Goal: Information Seeking & Learning: Learn about a topic

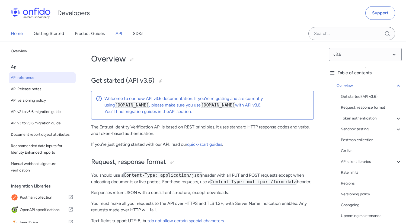
click at [13, 31] on link "Home" at bounding box center [17, 33] width 12 height 15
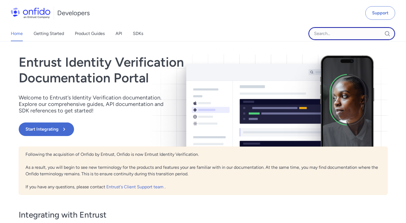
click at [346, 35] on input "Onfido search input field" at bounding box center [351, 33] width 87 height 13
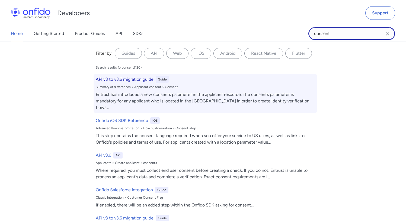
type input "consent"
click at [133, 80] on h6 "API v3 to v3.6 migration guide" at bounding box center [125, 79] width 58 height 7
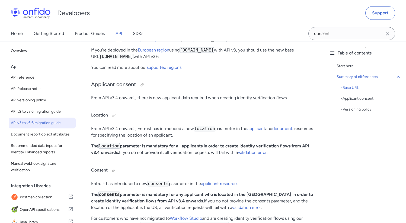
scroll to position [132, 0]
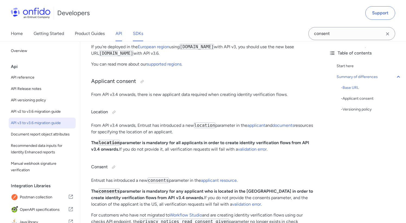
click at [139, 34] on link "SDKs" at bounding box center [138, 33] width 10 height 15
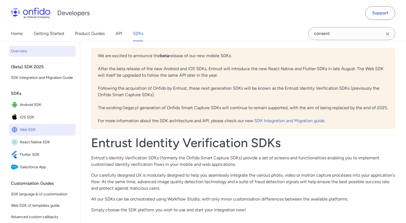
click at [39, 136] on link "Web SDK" at bounding box center [42, 130] width 67 height 12
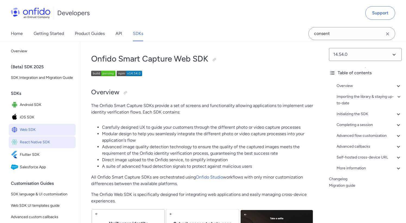
click at [37, 146] on span "React Native SDK" at bounding box center [47, 143] width 54 height 8
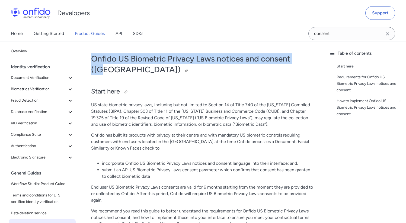
drag, startPoint x: 91, startPoint y: 59, endPoint x: 309, endPoint y: 59, distance: 217.7
click at [309, 59] on h1 "Onfido US Biometric Privacy Laws notices and consent (US)" at bounding box center [202, 64] width 223 height 22
copy h1 "Onfido US Biometric Privacy Laws notices and consent (US"
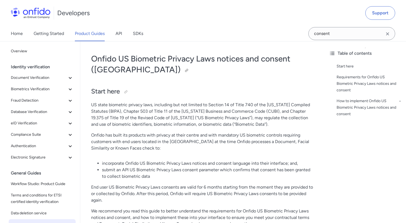
click at [312, 59] on h1 "Onfido US Biometric Privacy Laws notices and consent (US)" at bounding box center [202, 64] width 223 height 22
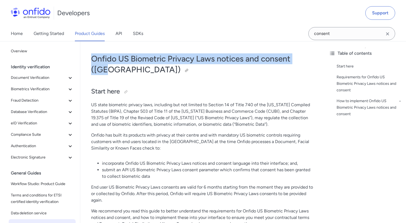
drag, startPoint x: 312, startPoint y: 59, endPoint x: 92, endPoint y: 58, distance: 219.6
click at [92, 58] on h1 "Onfido US Biometric Privacy Laws notices and consent (US)" at bounding box center [202, 64] width 223 height 22
copy h1 "Onfido US Biometric Privacy Laws notices and consent (US)"
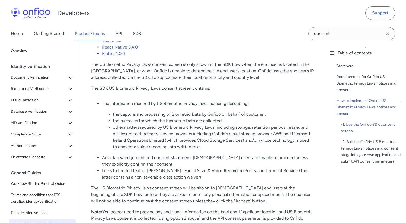
scroll to position [590, 0]
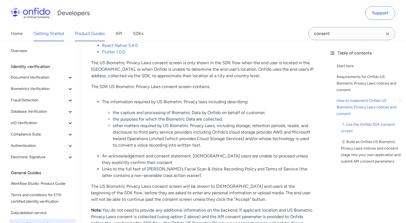
click at [48, 34] on link "Getting Started" at bounding box center [49, 33] width 30 height 15
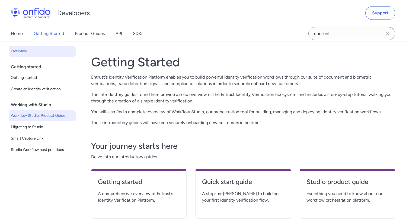
click at [40, 116] on span "Workflow Studio: Product Guide" at bounding box center [42, 116] width 63 height 7
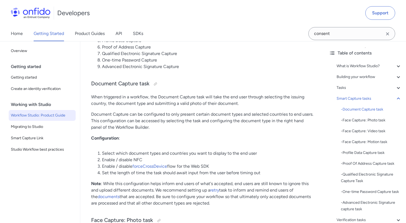
scroll to position [1712, 0]
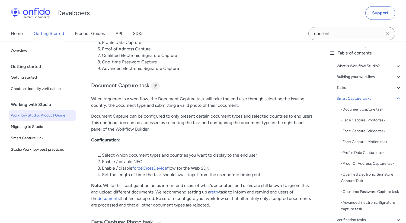
click at [156, 84] on div at bounding box center [155, 86] width 4 height 4
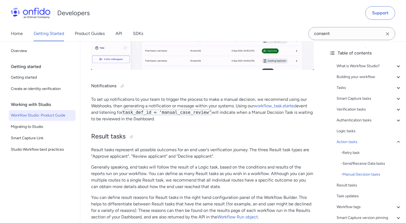
scroll to position [5563, 0]
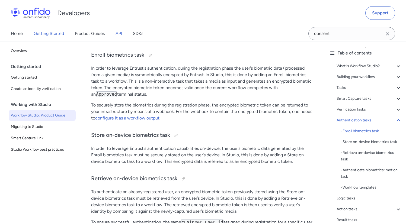
click at [120, 34] on link "API" at bounding box center [119, 33] width 7 height 15
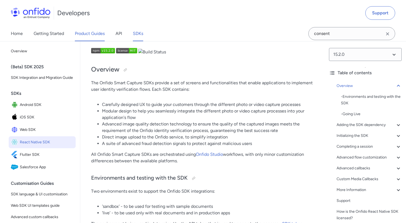
click at [89, 34] on link "Product Guides" at bounding box center [90, 33] width 30 height 15
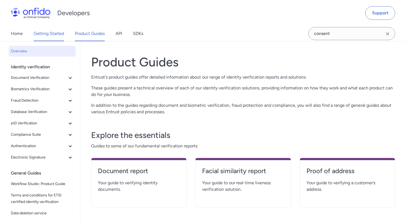
click at [58, 34] on link "Getting Started" at bounding box center [49, 33] width 30 height 15
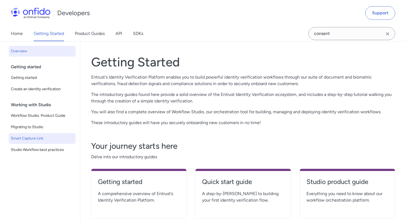
click at [44, 135] on span "Smart Capture Link" at bounding box center [42, 138] width 63 height 7
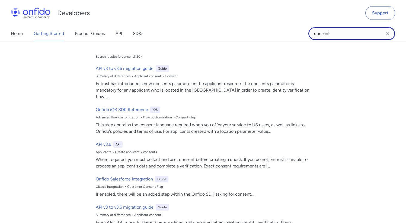
click at [330, 34] on input "consent" at bounding box center [351, 33] width 87 height 13
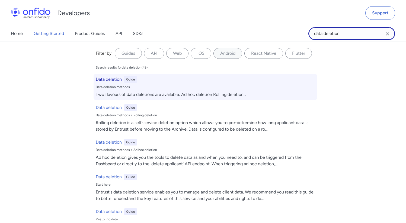
type input "data deletion"
click at [109, 80] on h6 "Data deletion" at bounding box center [109, 79] width 26 height 7
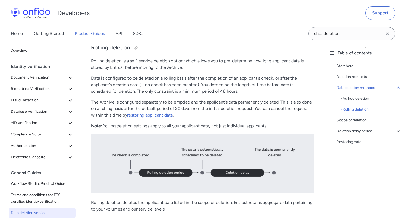
scroll to position [595, 0]
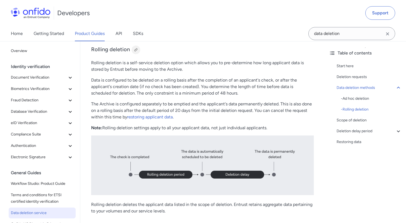
click at [135, 52] on div at bounding box center [136, 50] width 4 height 4
click at [55, 36] on link "Getting Started" at bounding box center [49, 33] width 30 height 15
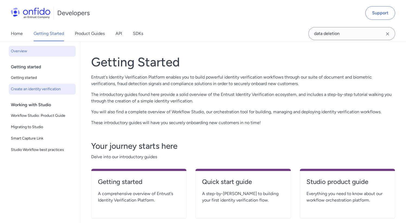
click at [43, 91] on span "Create an identity verification" at bounding box center [42, 89] width 63 height 7
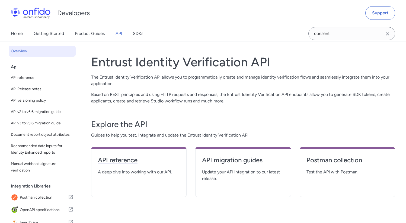
click at [119, 161] on h4 "API reference" at bounding box center [139, 160] width 82 height 9
select select "http"
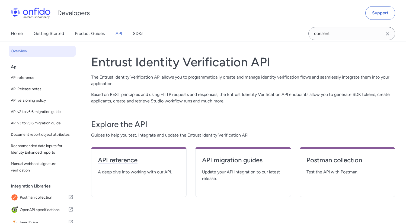
select select "http"
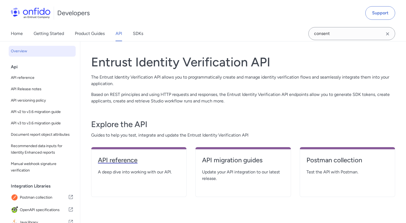
select select "http"
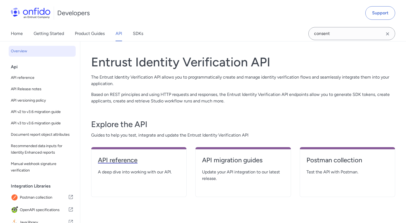
select select "http"
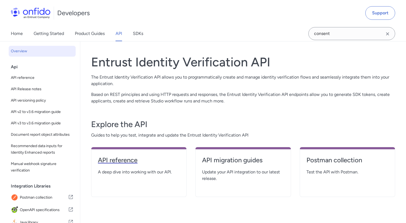
select select "http"
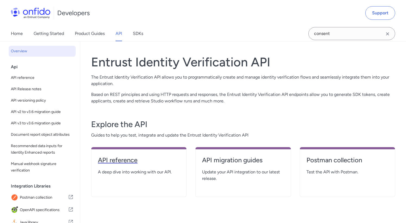
select select "http"
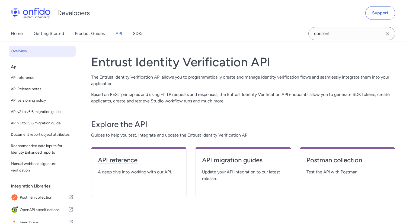
select select "http"
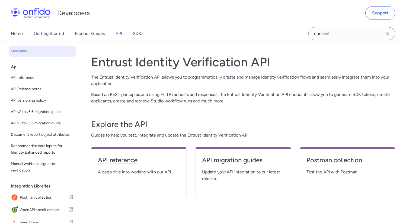
select select "http"
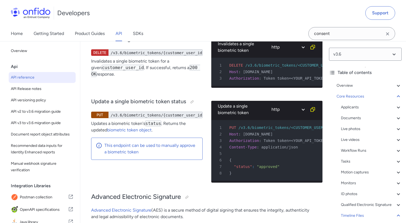
scroll to position [48938, 0]
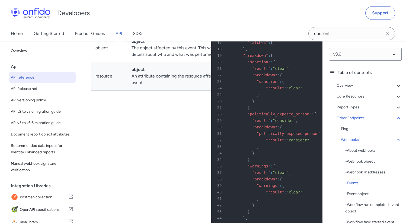
scroll to position [50257, 0]
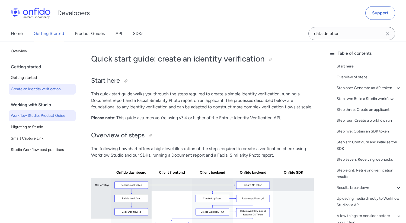
click at [52, 116] on span "Workflow Studio: Product Guide" at bounding box center [42, 116] width 63 height 7
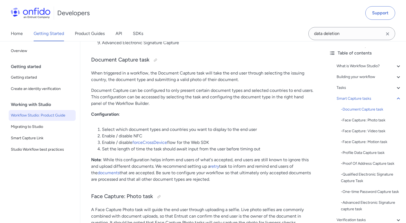
scroll to position [1739, 0]
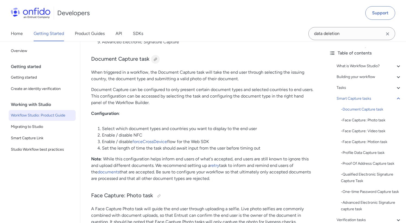
click at [155, 57] on div at bounding box center [155, 59] width 4 height 4
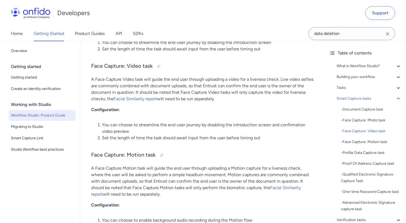
scroll to position [1976, 0]
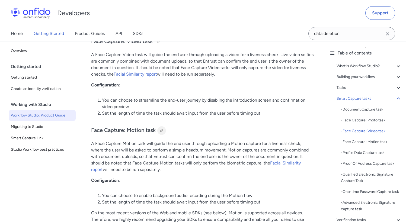
click at [163, 129] on div at bounding box center [161, 131] width 4 height 4
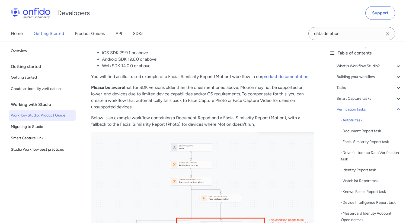
scroll to position [3939, 0]
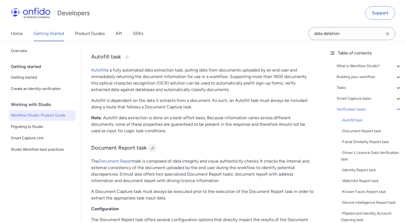
click at [152, 146] on div at bounding box center [152, 148] width 4 height 4
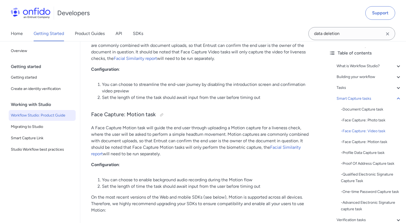
scroll to position [1999, 0]
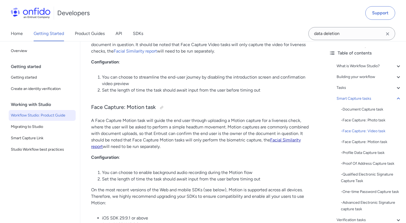
click at [278, 137] on link "Facial Similarity report" at bounding box center [196, 143] width 210 height 12
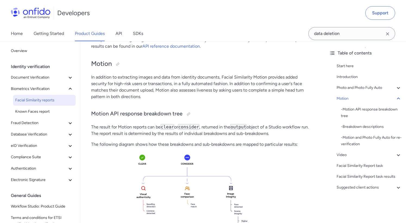
scroll to position [635, 0]
click at [119, 67] on div at bounding box center [118, 65] width 4 height 4
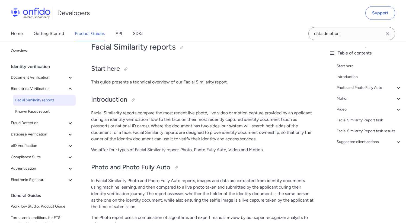
scroll to position [0, 0]
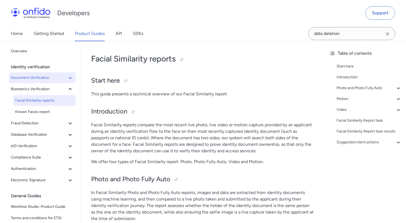
click at [49, 79] on span "Document Verification" at bounding box center [39, 78] width 56 height 7
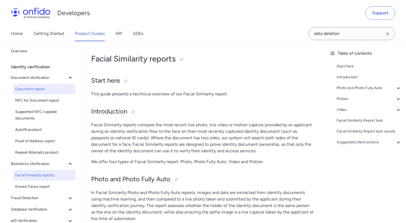
click at [45, 87] on span "Document report" at bounding box center [44, 89] width 58 height 7
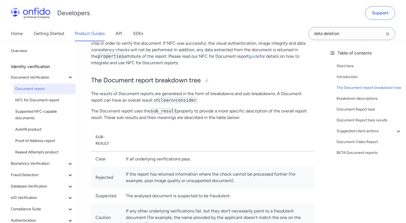
scroll to position [172, 0]
click at [208, 81] on div at bounding box center [206, 81] width 4 height 4
